Goal: Navigation & Orientation: Find specific page/section

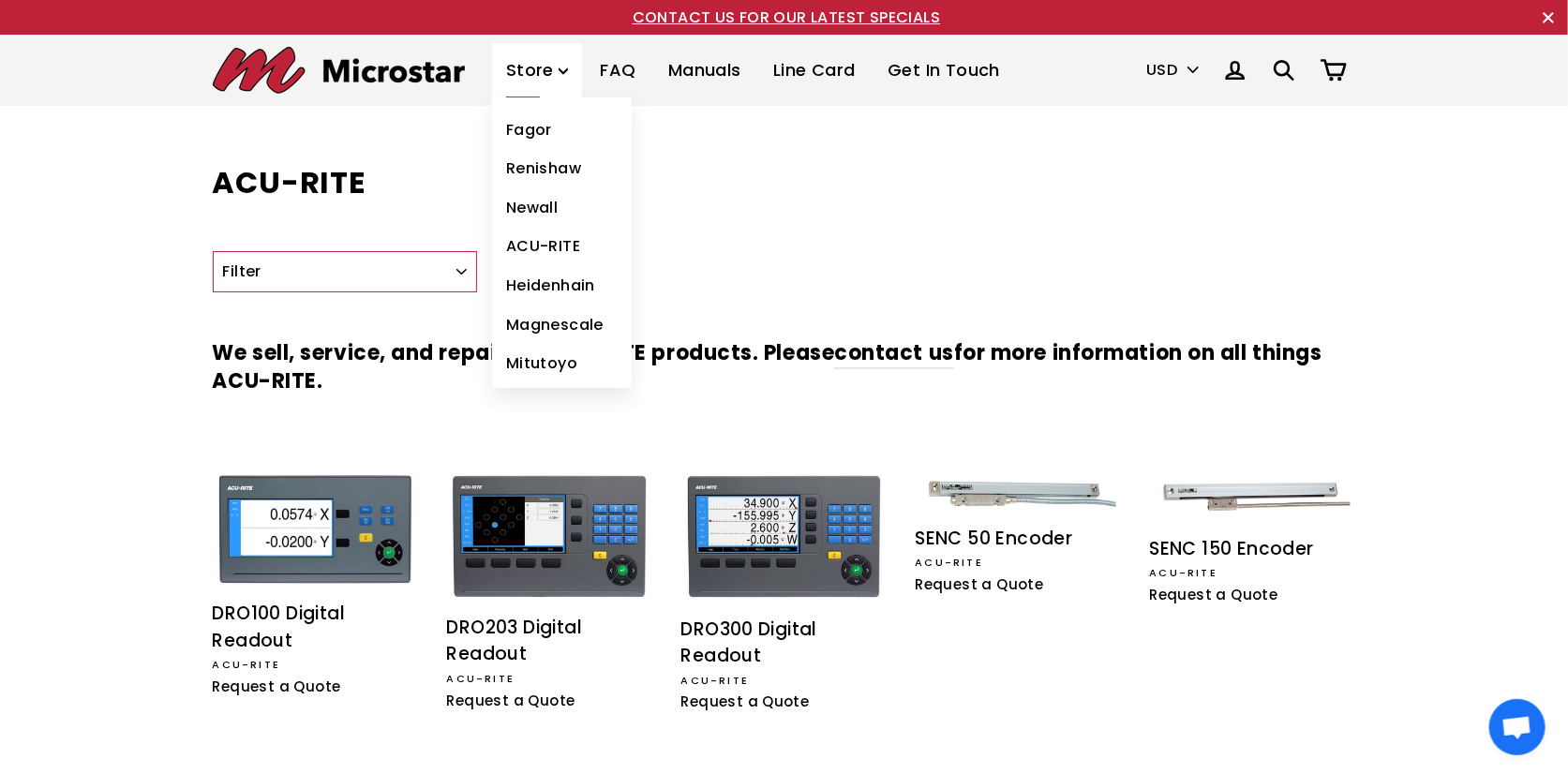
click at [522, 137] on link "Fagor" at bounding box center [562, 130] width 140 height 39
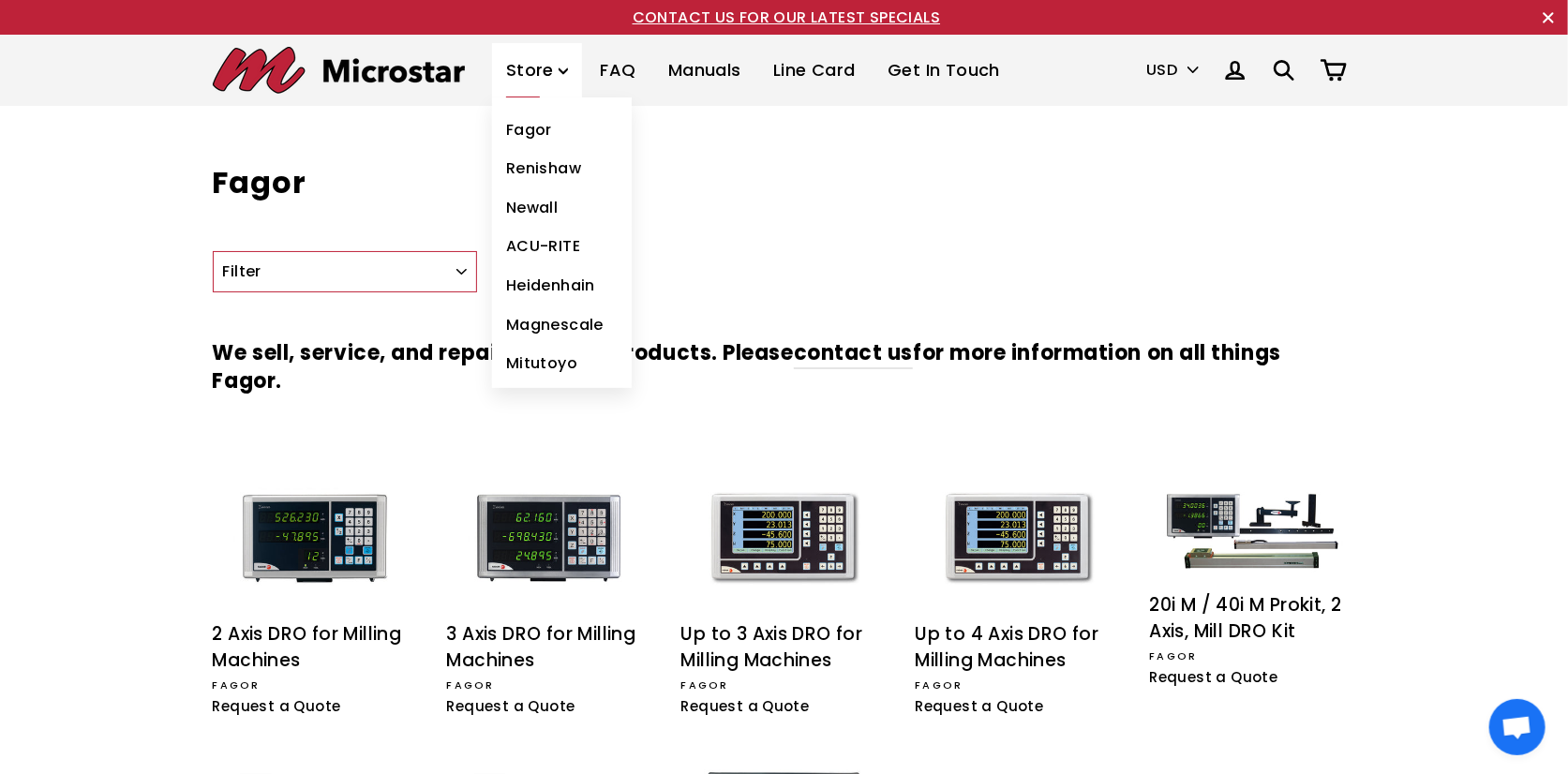
click at [527, 174] on link "Renishaw" at bounding box center [562, 168] width 140 height 39
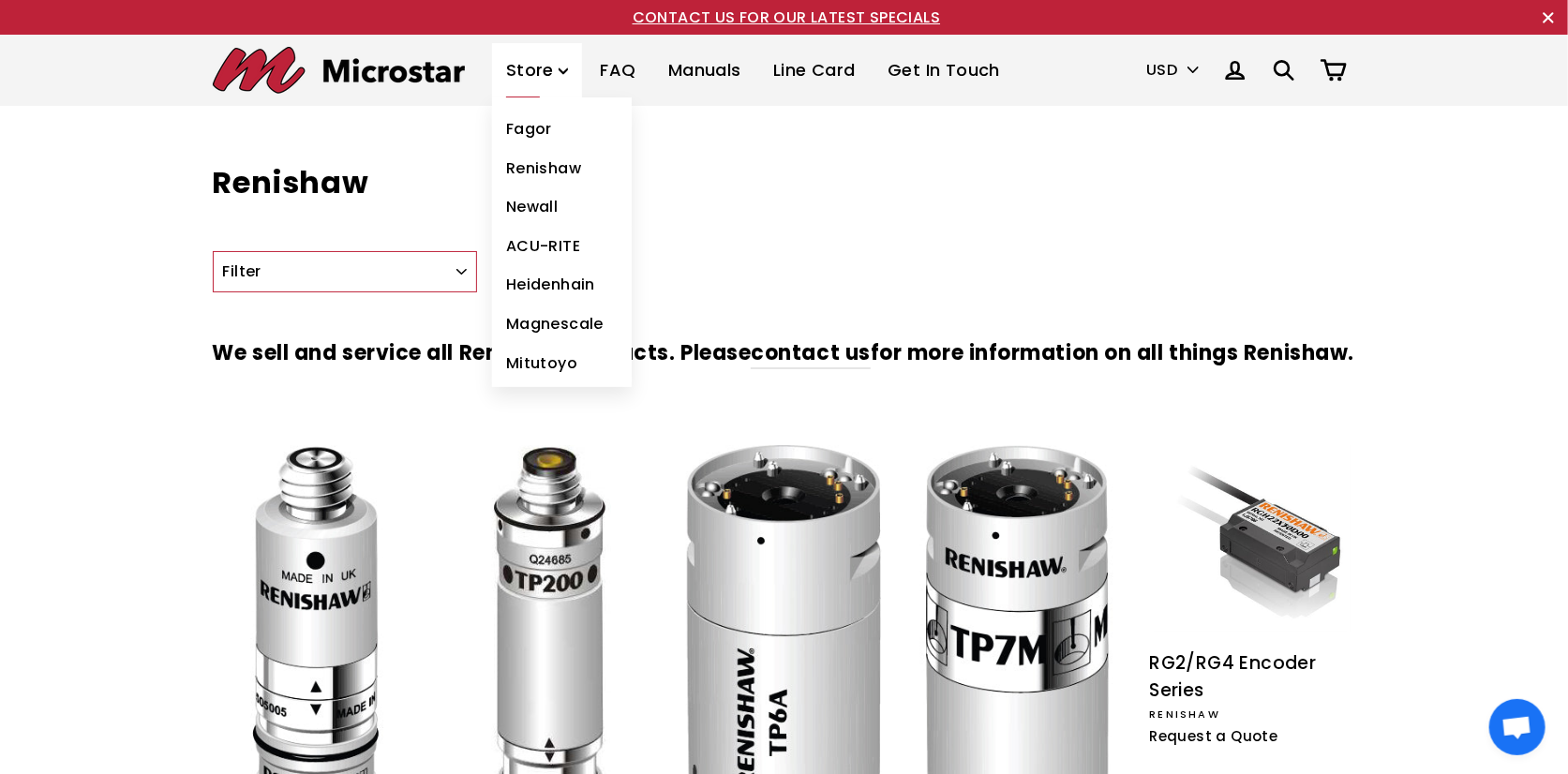
click at [538, 217] on link "Newall" at bounding box center [562, 208] width 140 height 39
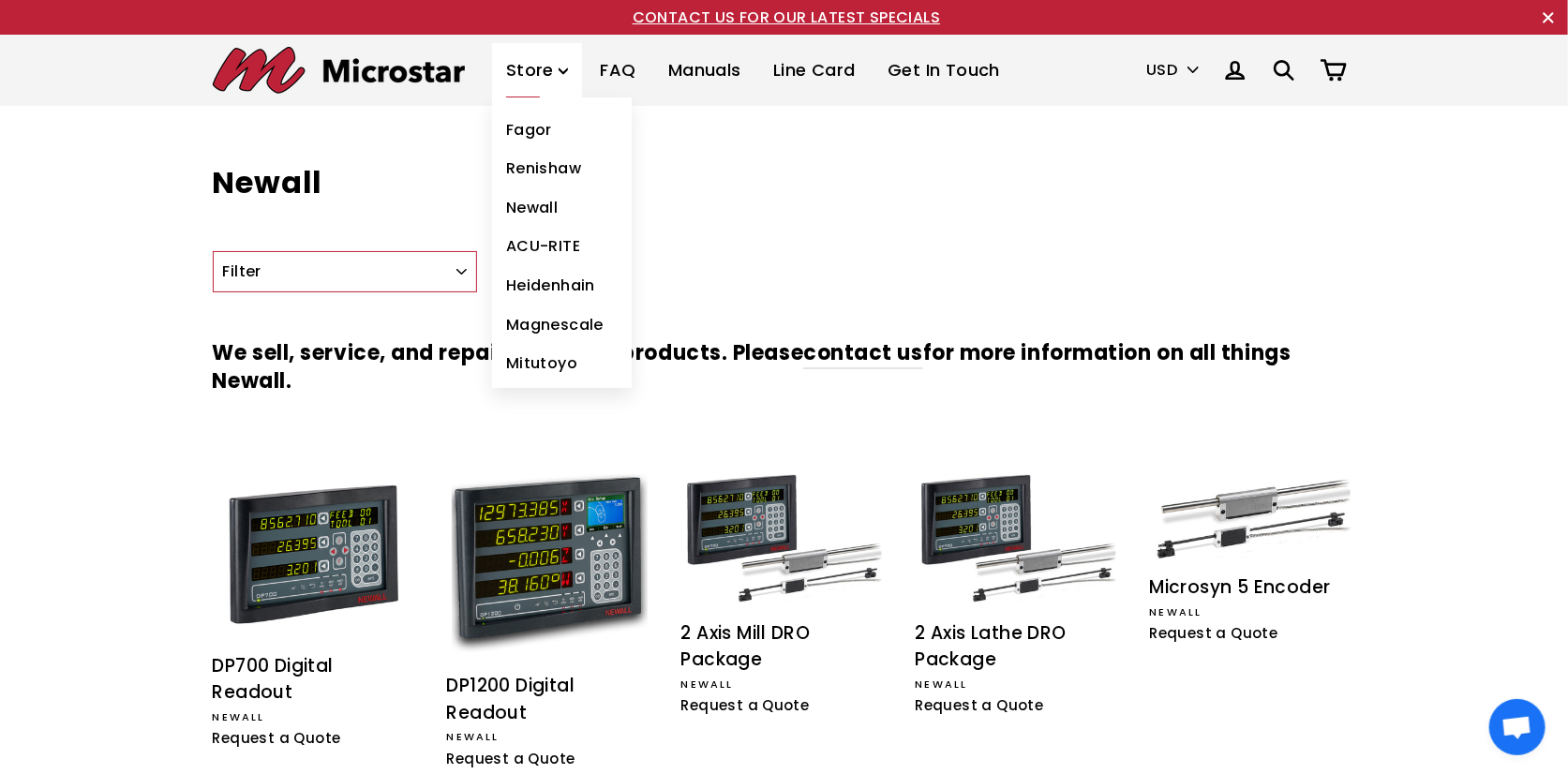
click at [540, 289] on link "Heidenhain" at bounding box center [562, 286] width 140 height 39
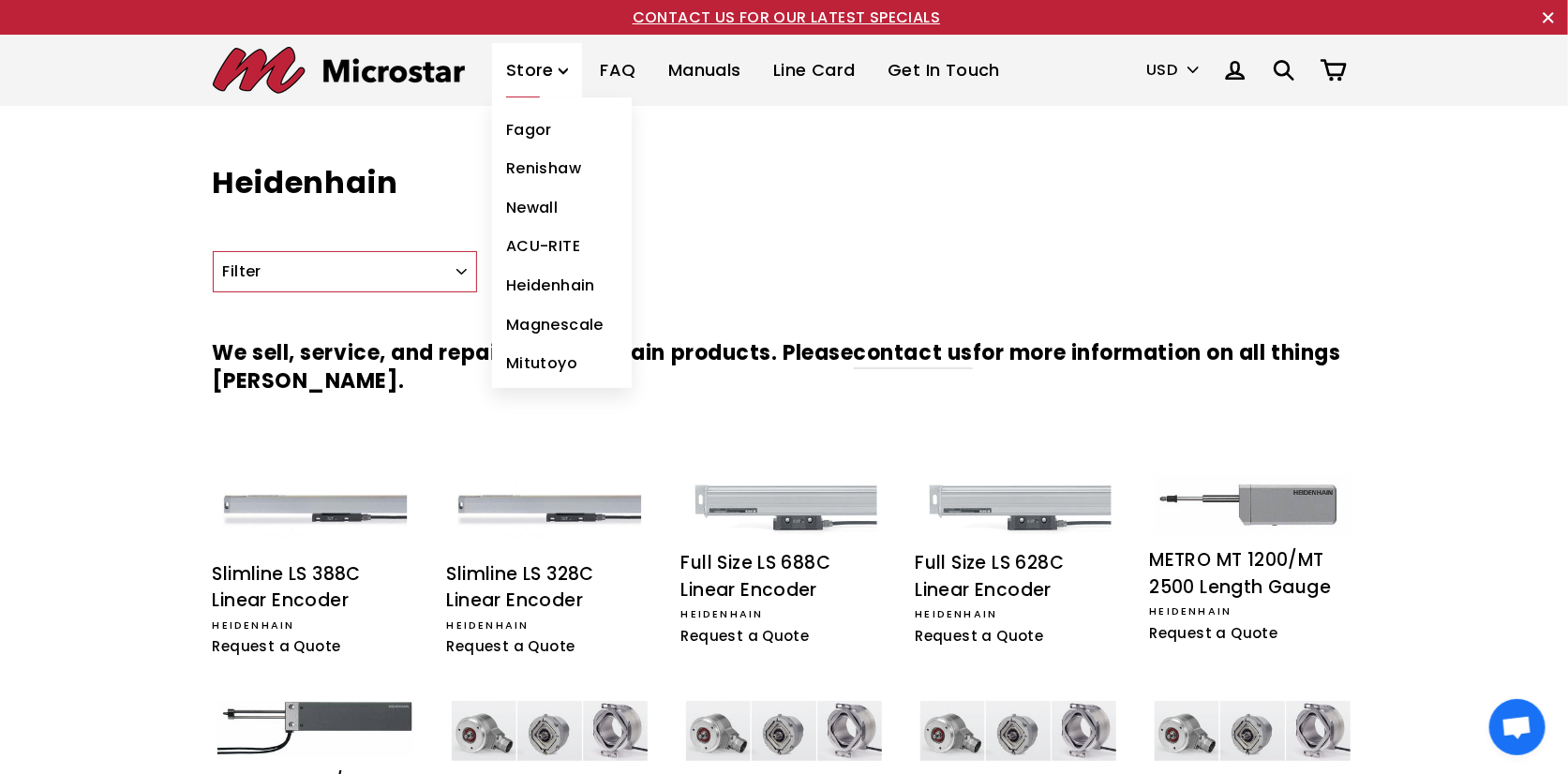
click at [543, 324] on link "Magnescale" at bounding box center [562, 326] width 140 height 39
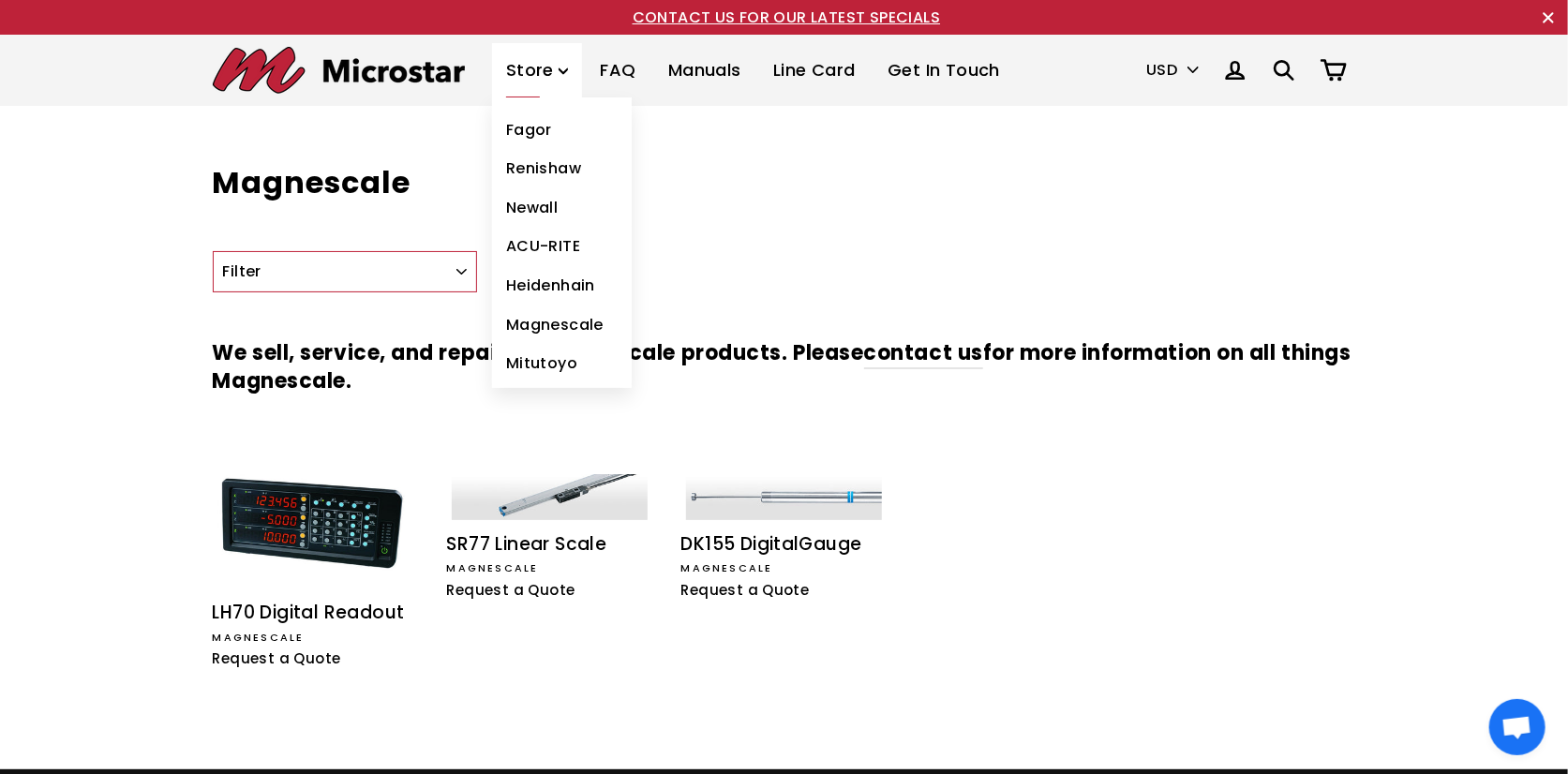
click at [530, 359] on link "Mitutoyo" at bounding box center [562, 364] width 140 height 39
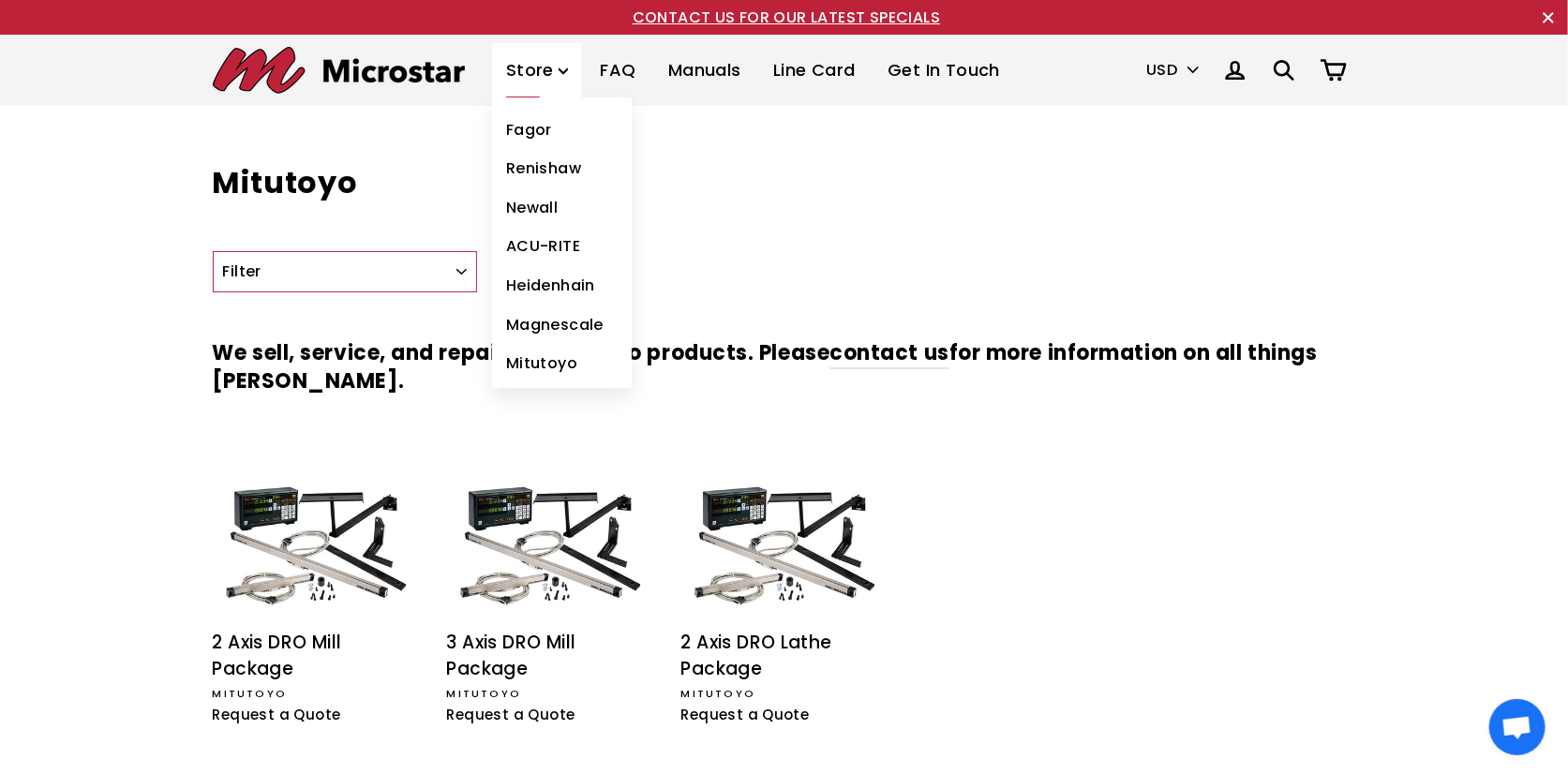
click at [520, 243] on link "ACU-RITE" at bounding box center [562, 247] width 140 height 39
